Goal: Navigation & Orientation: Understand site structure

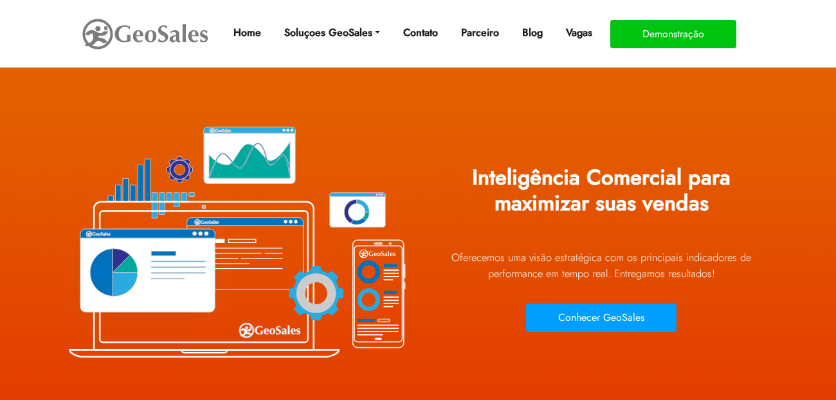
click at [500, 122] on div "Inteligência Comercial para maximizar suas vendas Oferecemos uma visão estraté…" at bounding box center [601, 240] width 347 height 289
click at [580, 35] on link "Vagas" at bounding box center [579, 33] width 37 height 26
click at [237, 34] on link "Home" at bounding box center [247, 33] width 38 height 26
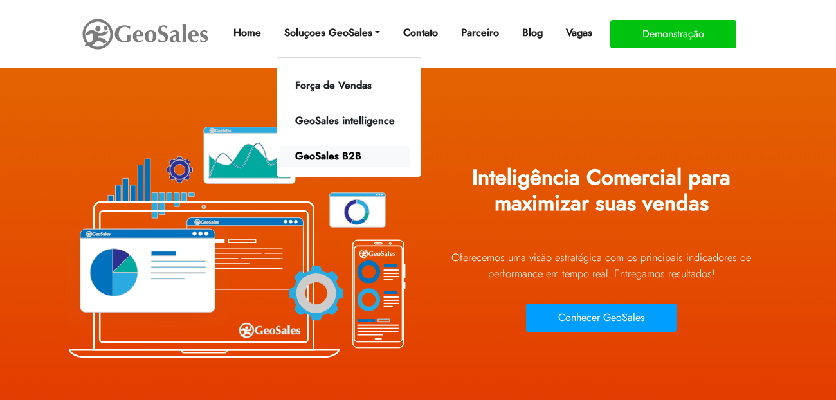
click at [343, 160] on link "GeoSales B2B" at bounding box center [345, 156] width 131 height 21
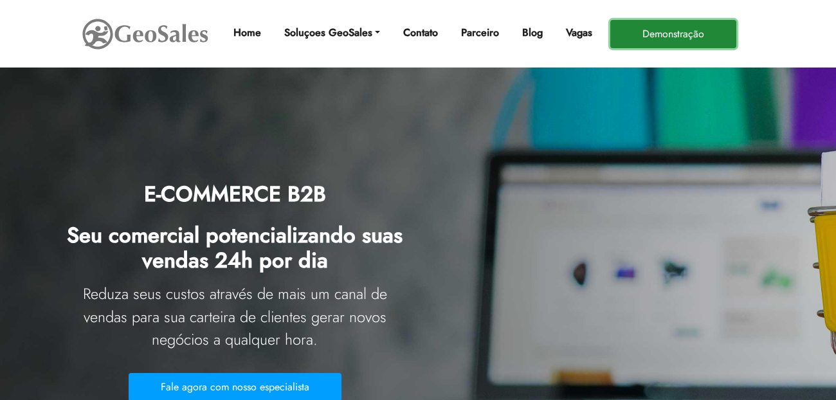
click at [675, 35] on button "Demonstração" at bounding box center [673, 34] width 126 height 28
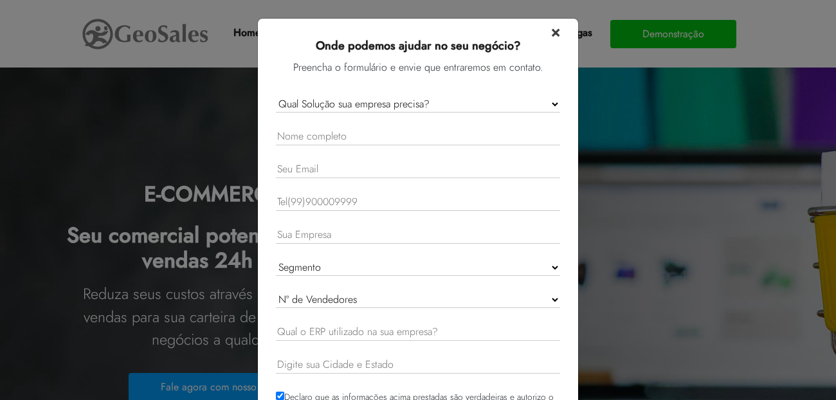
drag, startPoint x: 566, startPoint y: 34, endPoint x: 555, endPoint y: 31, distance: 11.4
click at [565, 34] on div "× Onde podemos ajudar no seu negócio? Preencha o formulário e envie que entrare…" at bounding box center [418, 242] width 322 height 449
click at [559, 29] on span "×" at bounding box center [555, 31] width 9 height 23
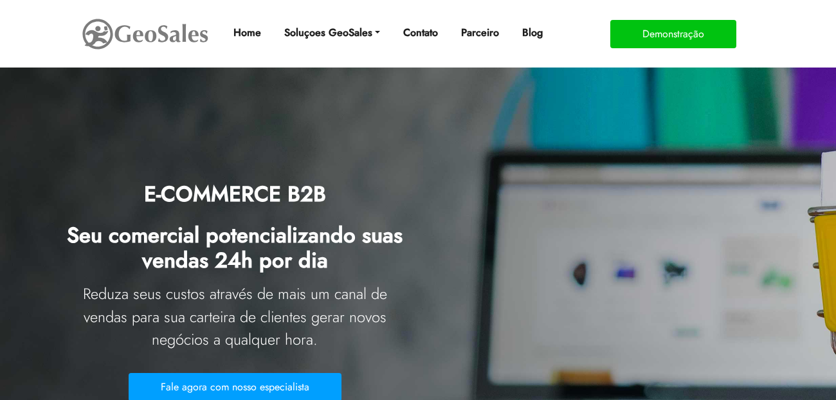
click at [574, 32] on link "Vagas" at bounding box center [579, 33] width 37 height 26
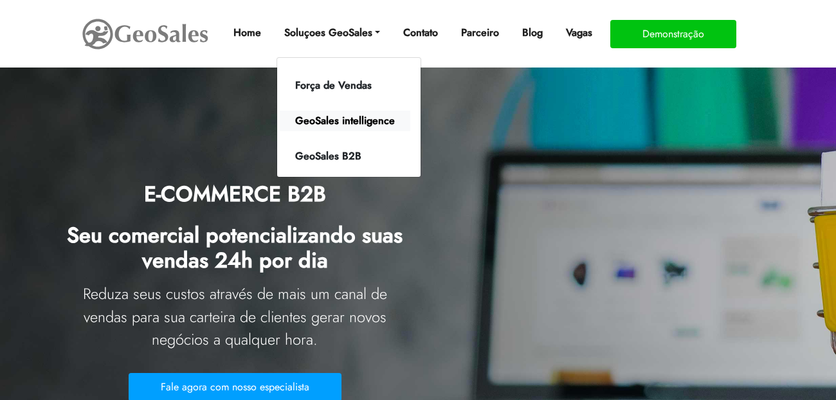
click at [362, 125] on link "GeoSales intelligence" at bounding box center [345, 121] width 131 height 21
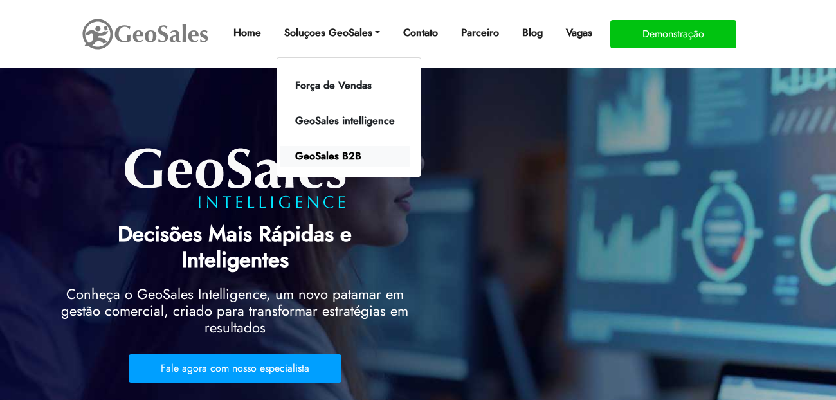
click at [340, 166] on link "GeoSales B2B" at bounding box center [345, 156] width 131 height 21
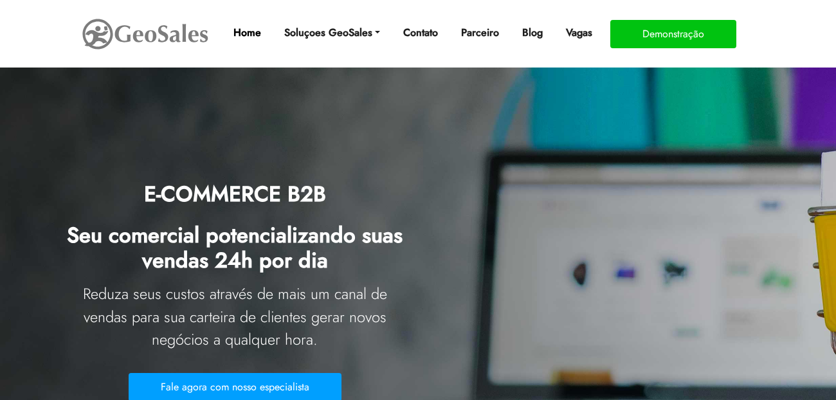
click at [244, 33] on link "Home" at bounding box center [247, 33] width 38 height 26
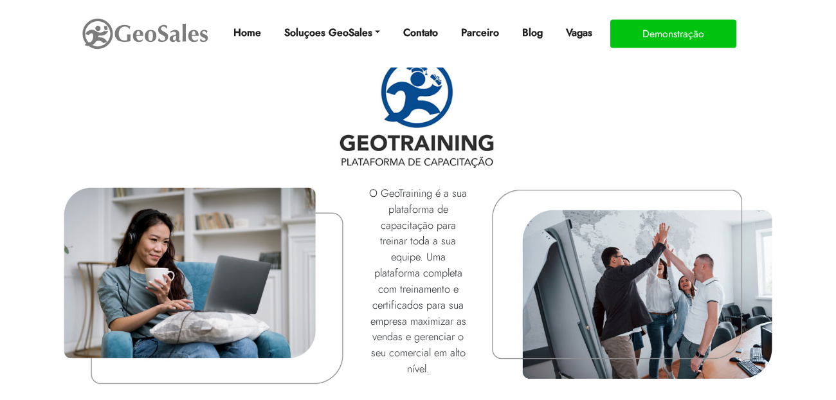
scroll to position [4341, 0]
